Goal: Task Accomplishment & Management: Use online tool/utility

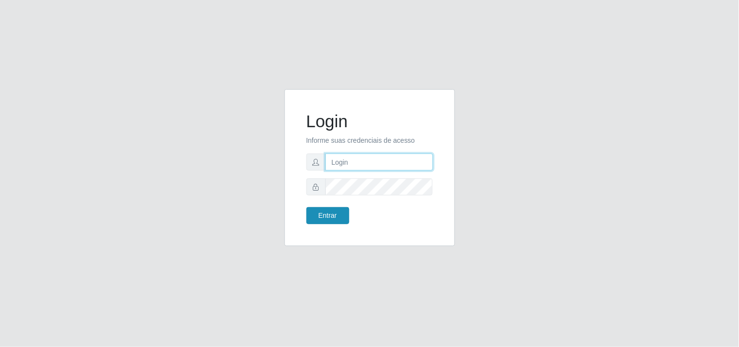
type input "[EMAIL_ADDRESS][DOMAIN_NAME]"
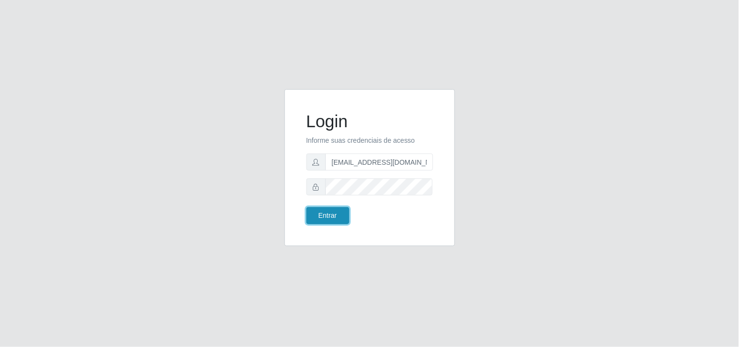
click at [324, 214] on button "Entrar" at bounding box center [327, 215] width 43 height 17
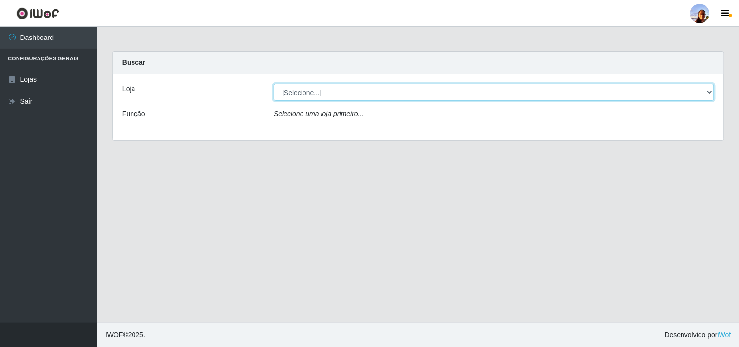
click at [690, 97] on select "[Selecione...] Supermercado [GEOGRAPHIC_DATA]" at bounding box center [494, 92] width 440 height 17
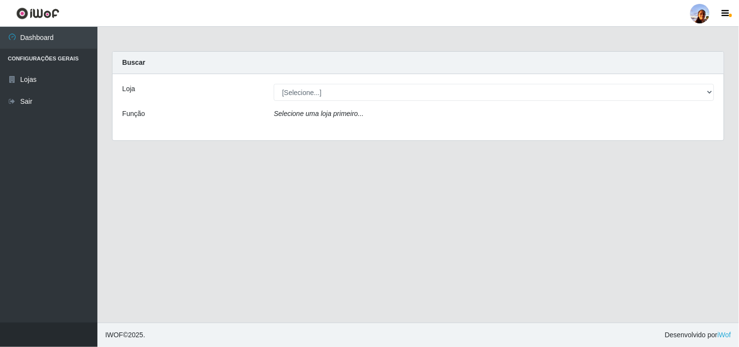
click at [693, 138] on div "Loja [Selecione...] Supermercado [GEOGRAPHIC_DATA] - Unidade Centro Função Sele…" at bounding box center [418, 107] width 611 height 66
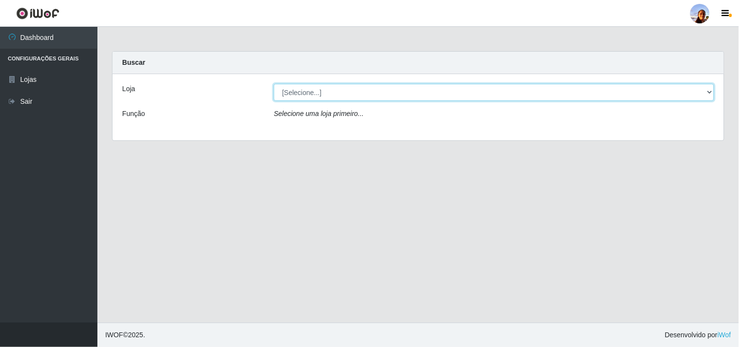
click at [702, 96] on select "[Selecione...] Supermercado [GEOGRAPHIC_DATA]" at bounding box center [494, 92] width 440 height 17
select select "166"
click at [274, 84] on select "[Selecione...] Supermercado [GEOGRAPHIC_DATA]" at bounding box center [494, 92] width 440 height 17
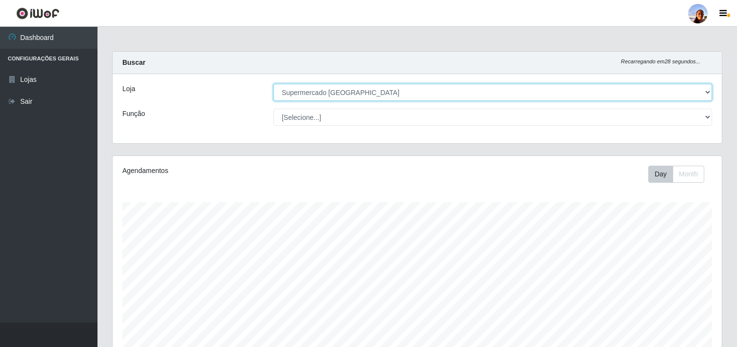
scroll to position [170, 0]
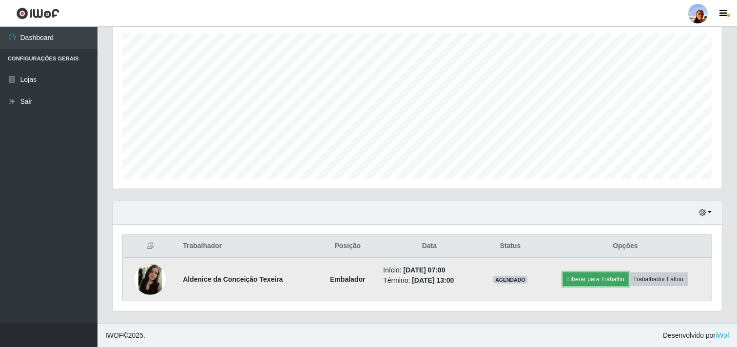
click at [610, 275] on button "Liberar para Trabalho" at bounding box center [596, 279] width 66 height 14
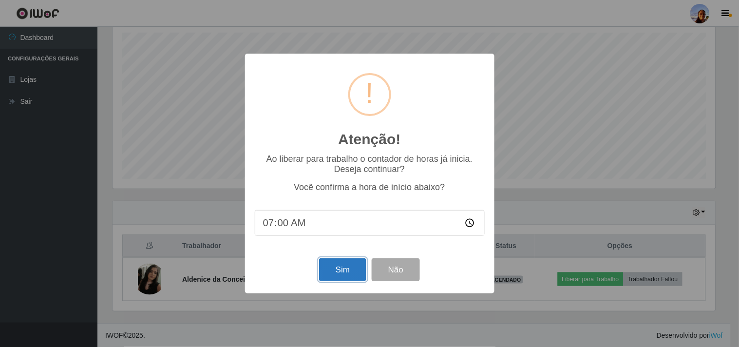
click at [333, 266] on button "Sim" at bounding box center [342, 269] width 47 height 23
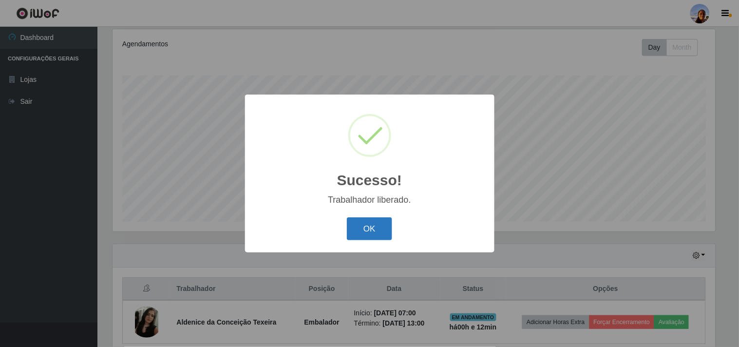
click at [366, 230] on button "OK" at bounding box center [369, 228] width 45 height 23
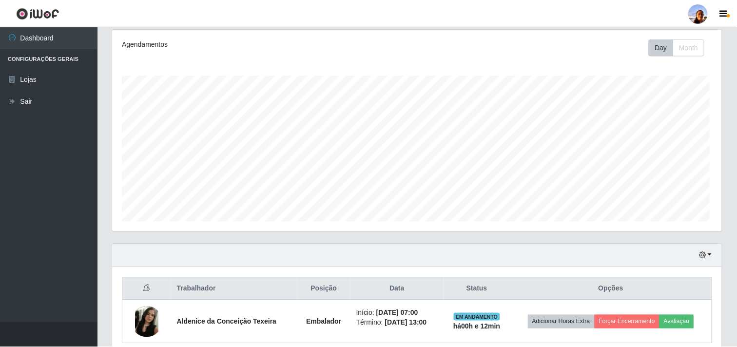
scroll to position [202, 609]
